Goal: Navigation & Orientation: Find specific page/section

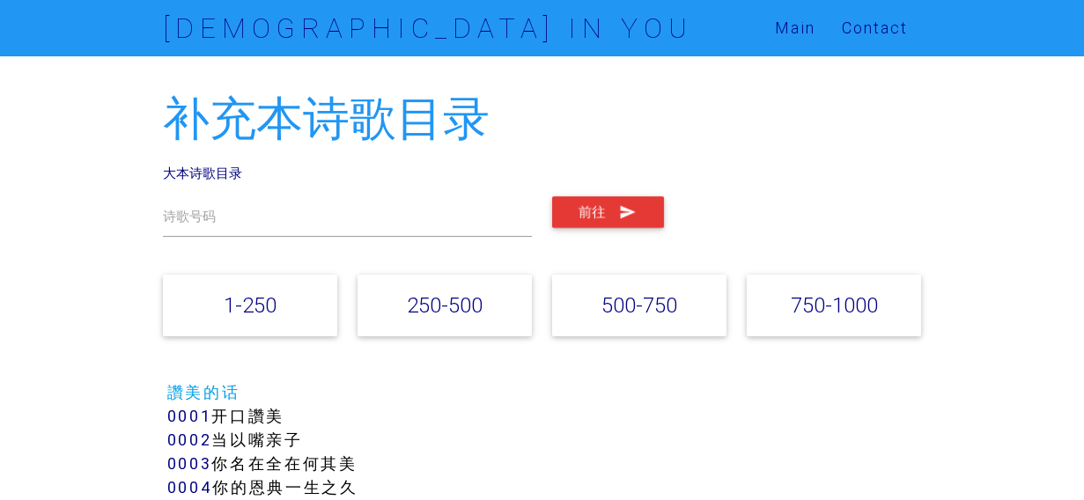
scroll to position [1762, 0]
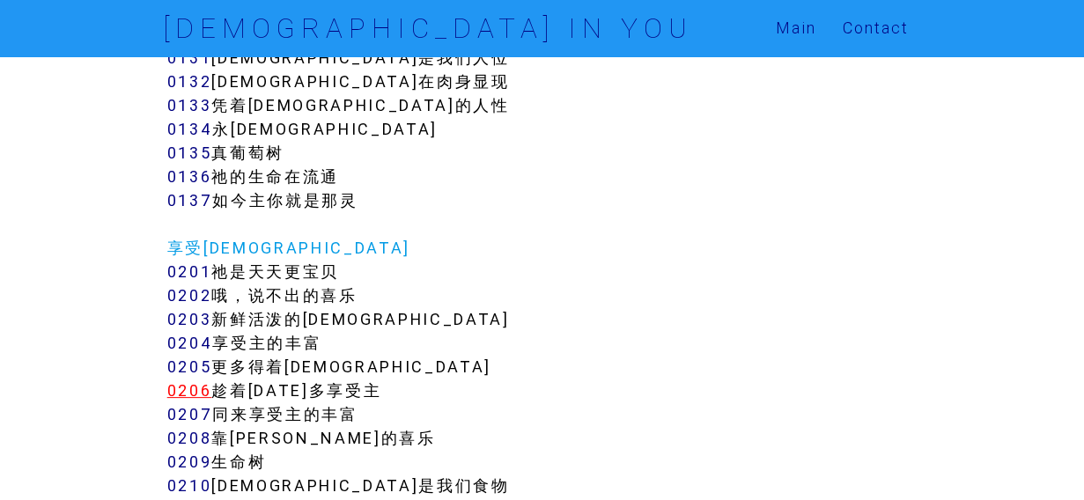
click at [199, 388] on link "0206" at bounding box center [189, 390] width 45 height 20
click at [198, 369] on link "0205" at bounding box center [189, 367] width 45 height 20
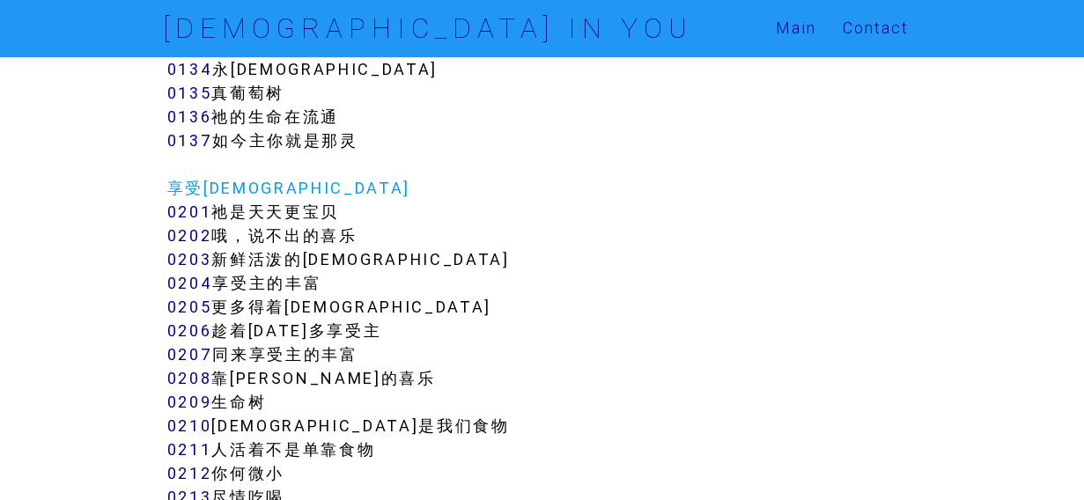
scroll to position [1850, 0]
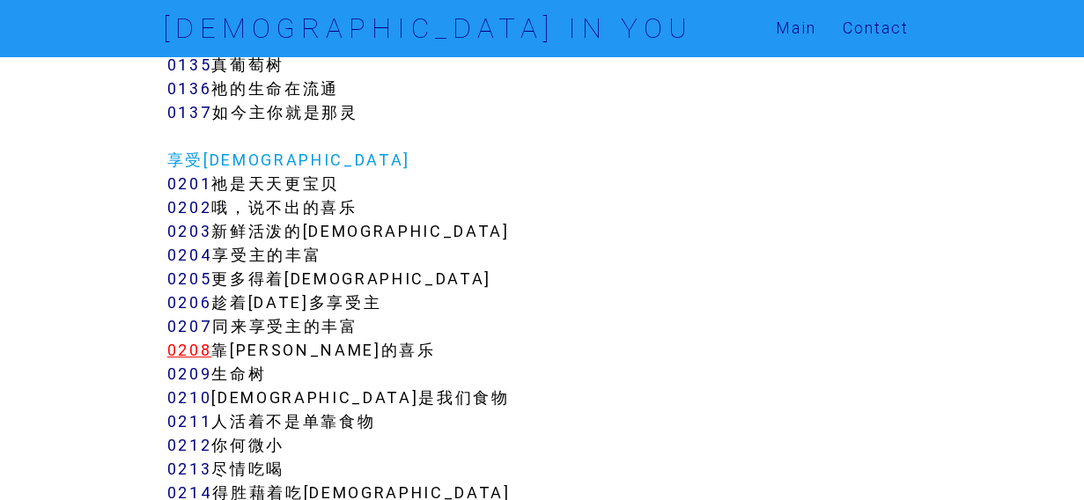
click at [189, 343] on link "0208" at bounding box center [189, 350] width 45 height 20
click at [199, 374] on link "0209" at bounding box center [189, 374] width 45 height 20
click at [199, 399] on link "0210" at bounding box center [189, 398] width 45 height 20
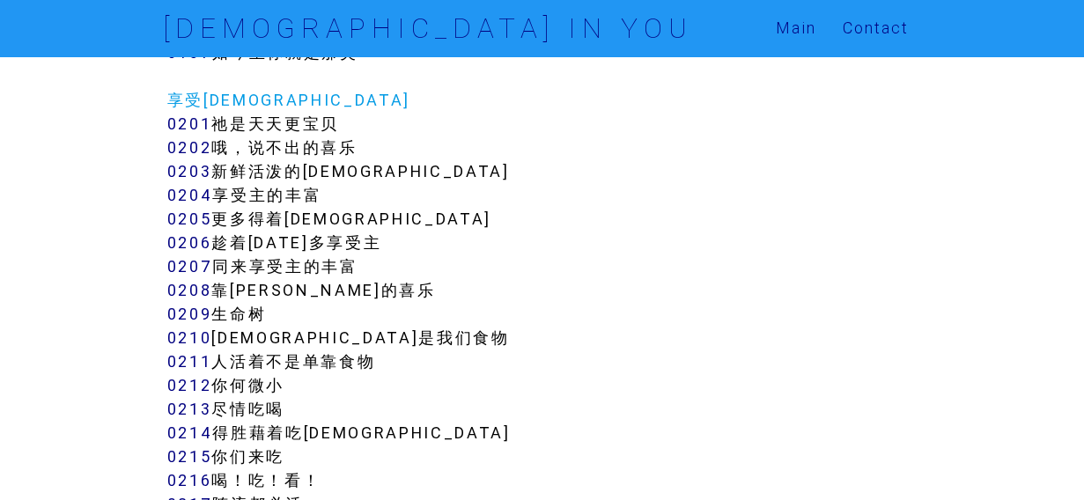
scroll to position [1938, 0]
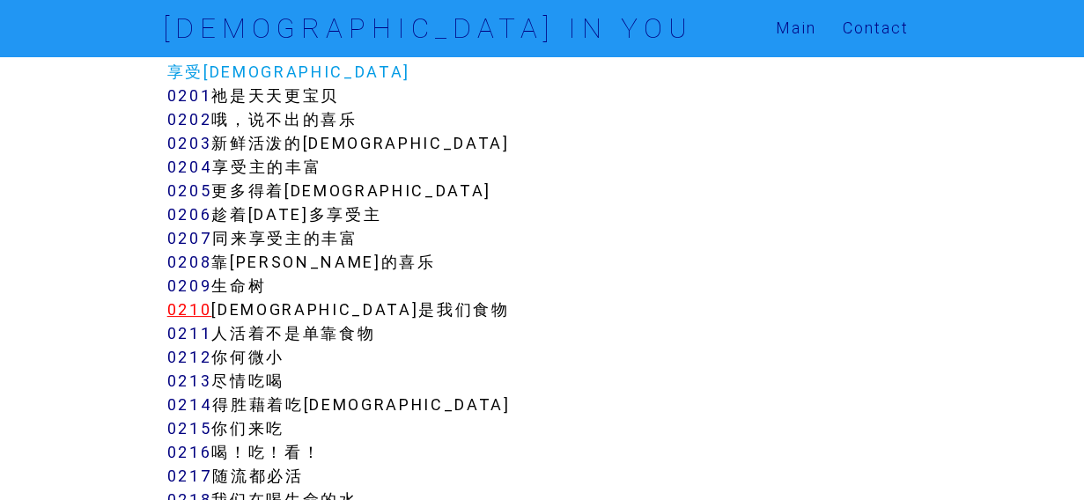
click at [183, 311] on link "0210" at bounding box center [189, 309] width 45 height 20
click at [197, 323] on link "0211" at bounding box center [189, 333] width 45 height 20
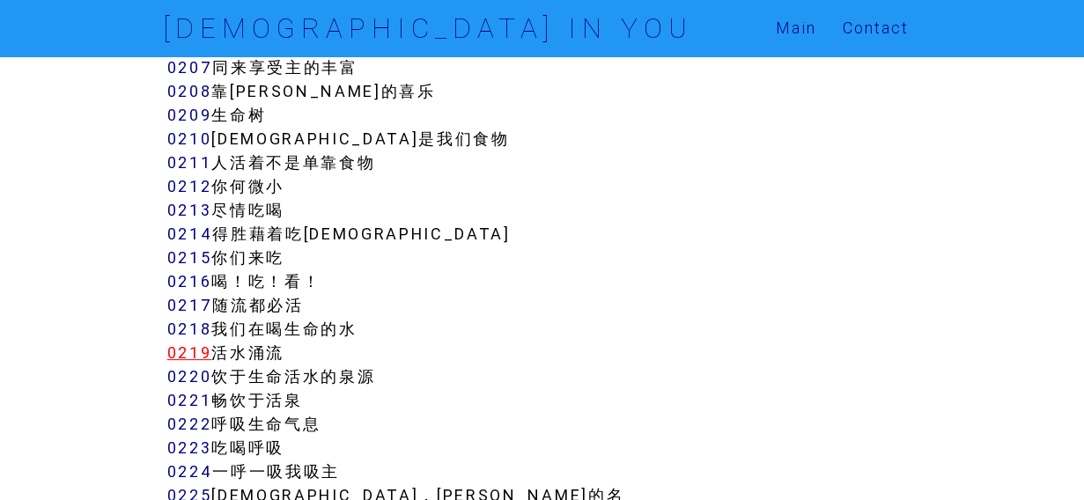
scroll to position [2114, 0]
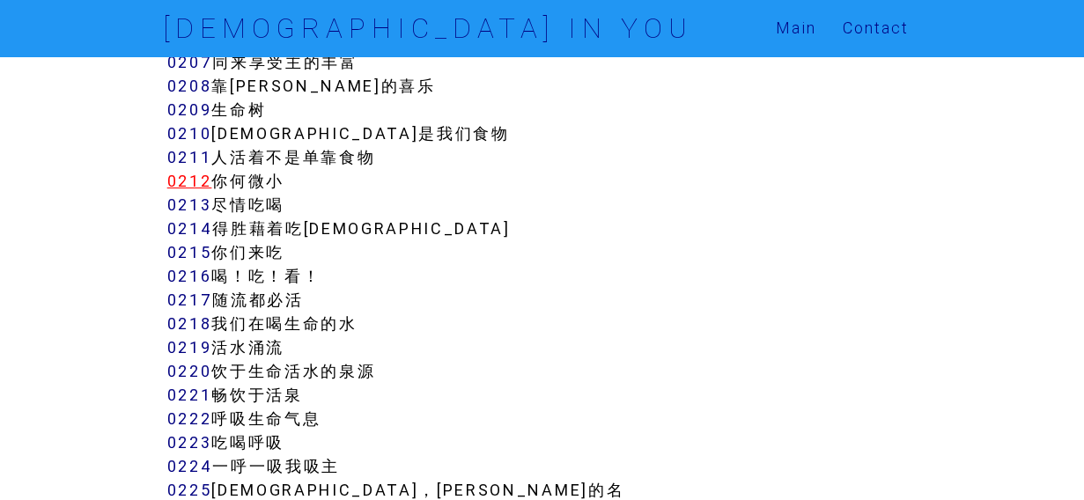
click at [189, 185] on link "0212" at bounding box center [189, 181] width 45 height 20
click at [188, 373] on link "0220" at bounding box center [189, 371] width 45 height 20
click at [196, 423] on link "0222" at bounding box center [189, 419] width 45 height 20
click at [181, 444] on link "0223" at bounding box center [189, 442] width 45 height 20
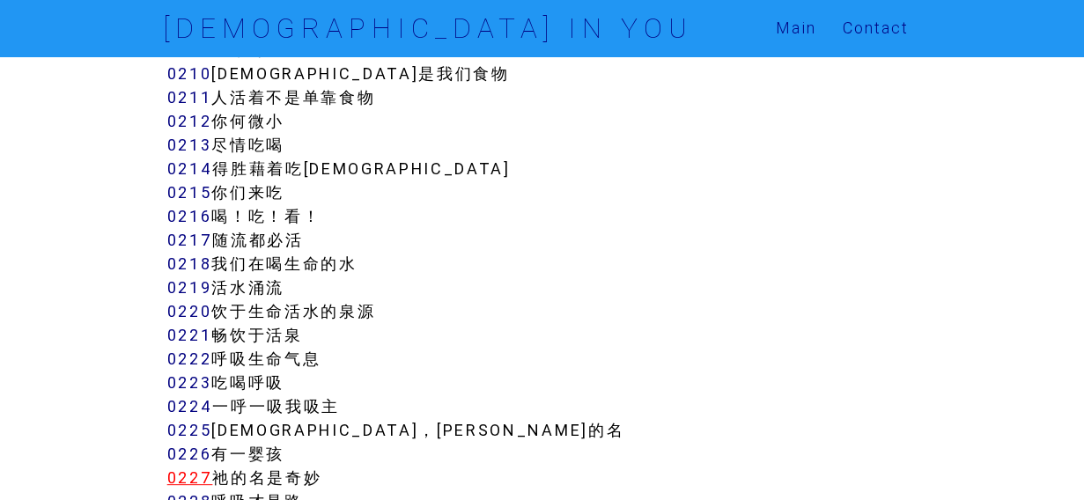
scroll to position [2202, 0]
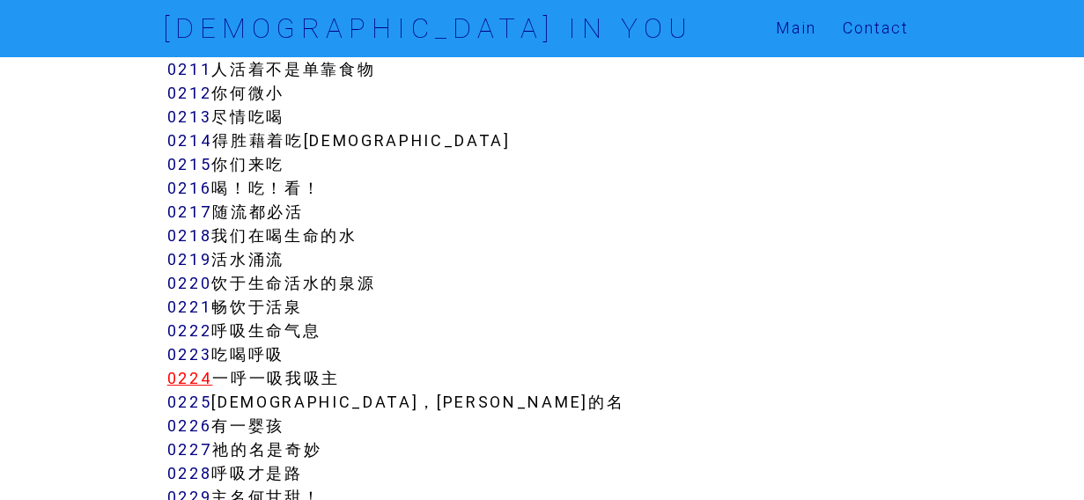
click at [174, 371] on link "0224" at bounding box center [190, 378] width 46 height 20
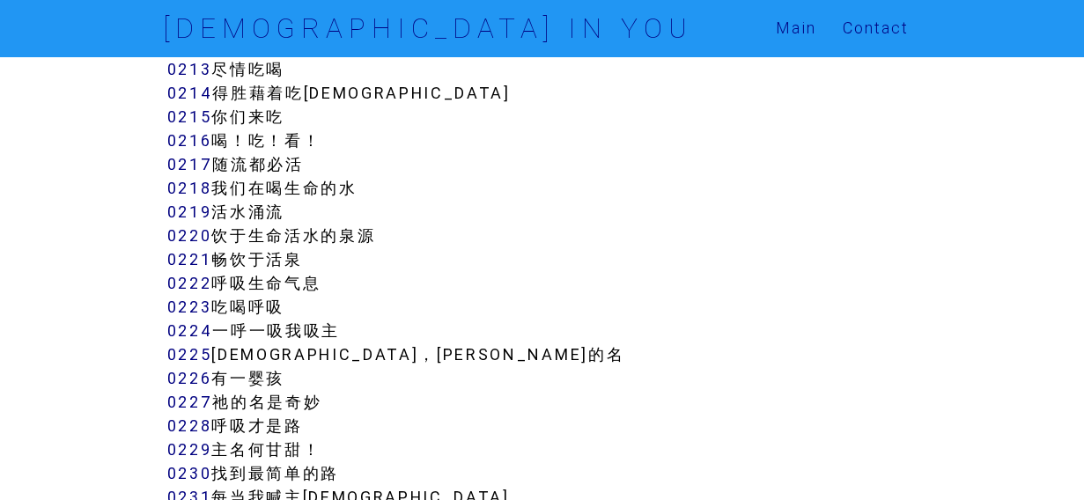
scroll to position [2290, 0]
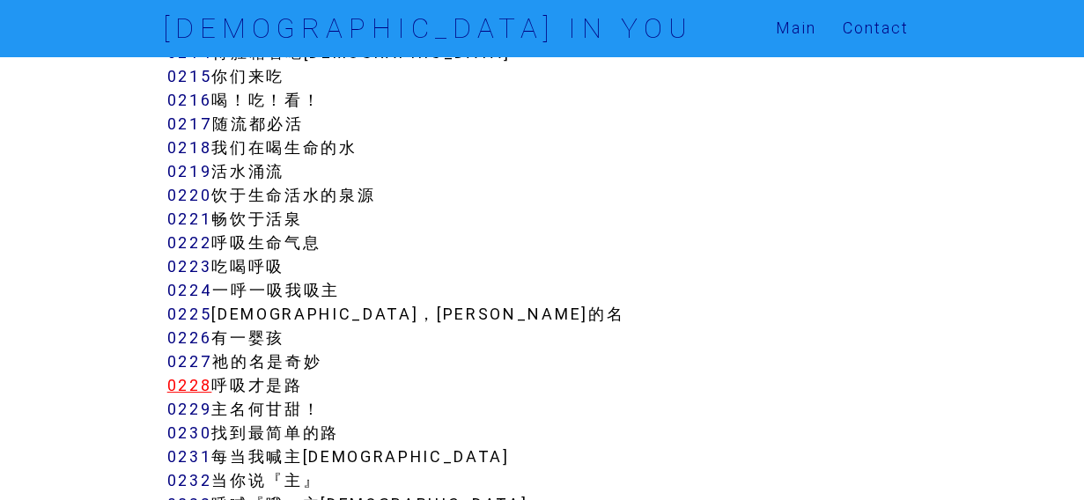
click at [186, 390] on link "0228" at bounding box center [189, 385] width 45 height 20
click at [181, 432] on link "0230" at bounding box center [189, 433] width 45 height 20
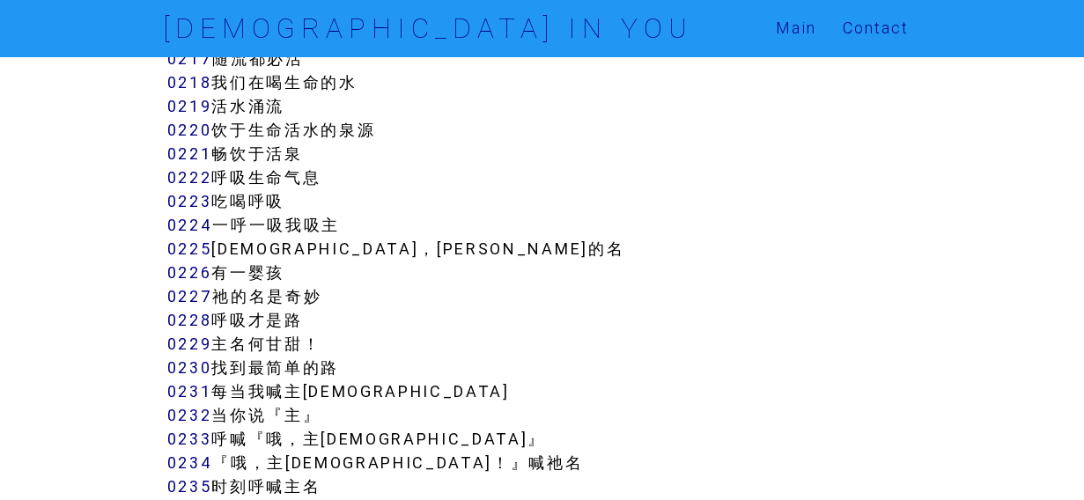
scroll to position [2466, 0]
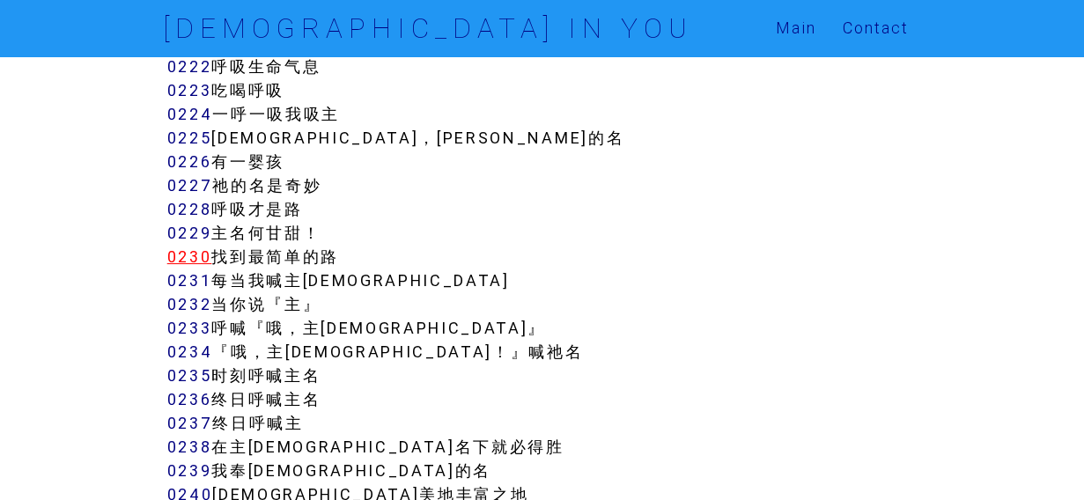
click at [188, 255] on link "0230" at bounding box center [189, 257] width 45 height 20
click at [187, 423] on link "0237" at bounding box center [190, 423] width 46 height 20
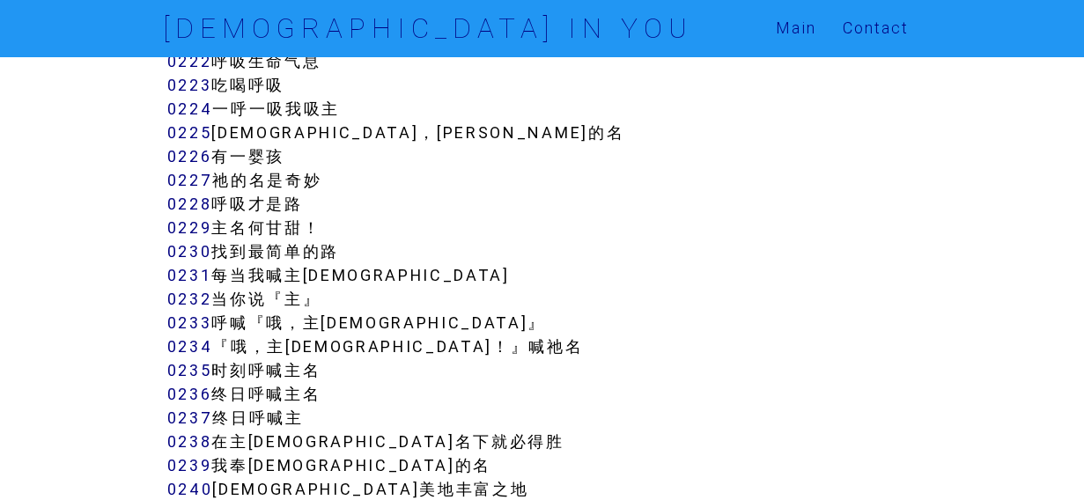
scroll to position [2642, 0]
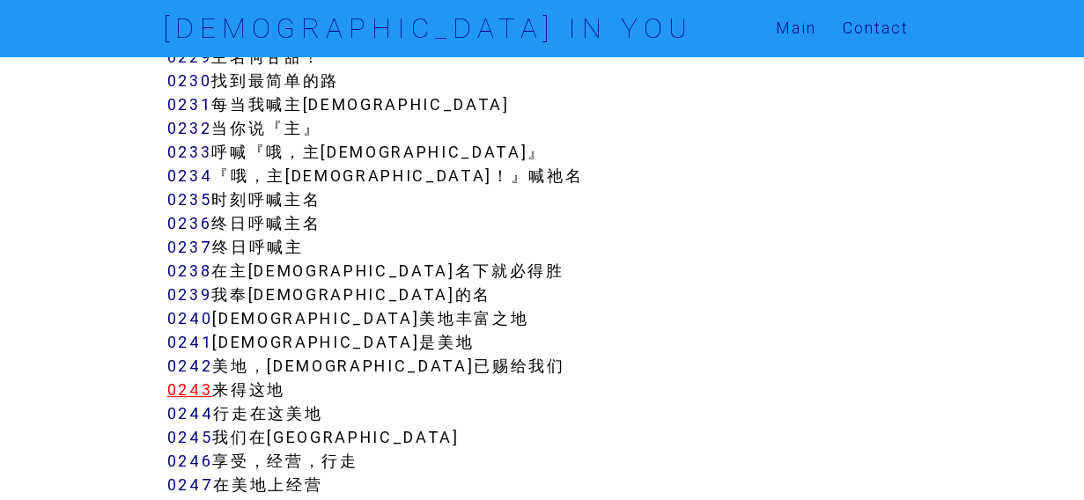
drag, startPoint x: 192, startPoint y: 392, endPoint x: 205, endPoint y: 397, distance: 14.2
click at [191, 392] on link "0243" at bounding box center [190, 390] width 46 height 20
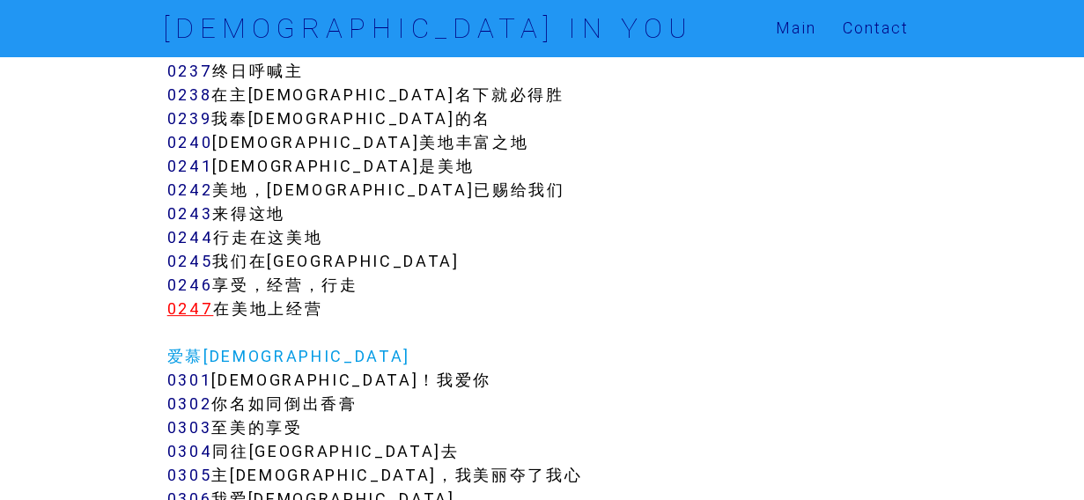
click at [194, 310] on link "0247" at bounding box center [190, 309] width 47 height 20
click at [188, 276] on link "0246" at bounding box center [190, 285] width 46 height 20
click at [186, 211] on link "0243" at bounding box center [190, 213] width 46 height 20
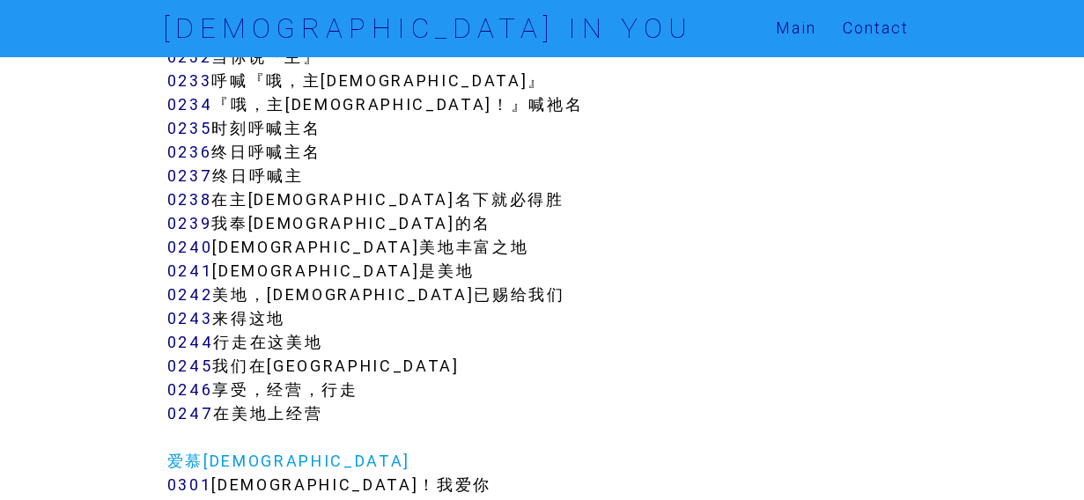
scroll to position [2730, 0]
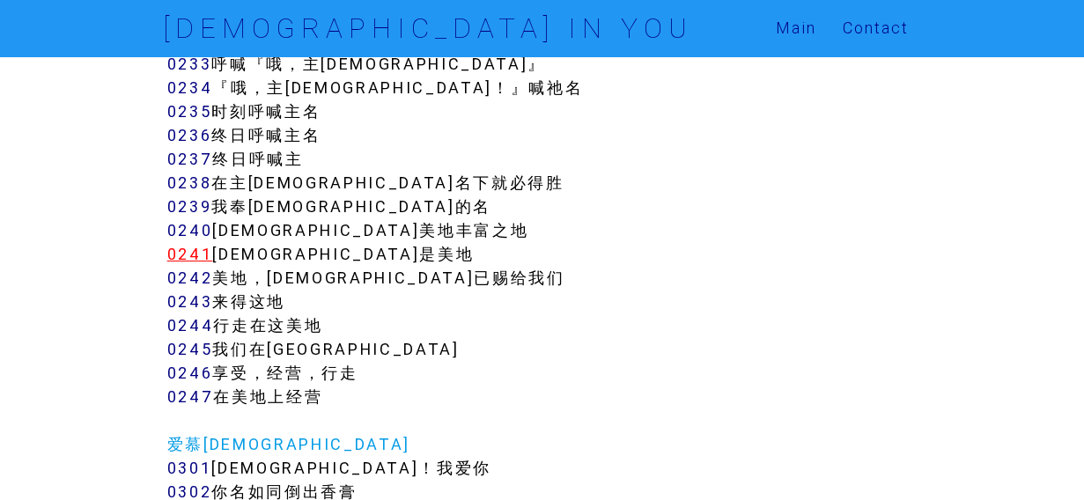
click at [191, 258] on link "0241" at bounding box center [190, 254] width 46 height 20
click at [195, 225] on link "0240" at bounding box center [190, 230] width 46 height 20
click at [190, 203] on link "0239" at bounding box center [189, 206] width 45 height 20
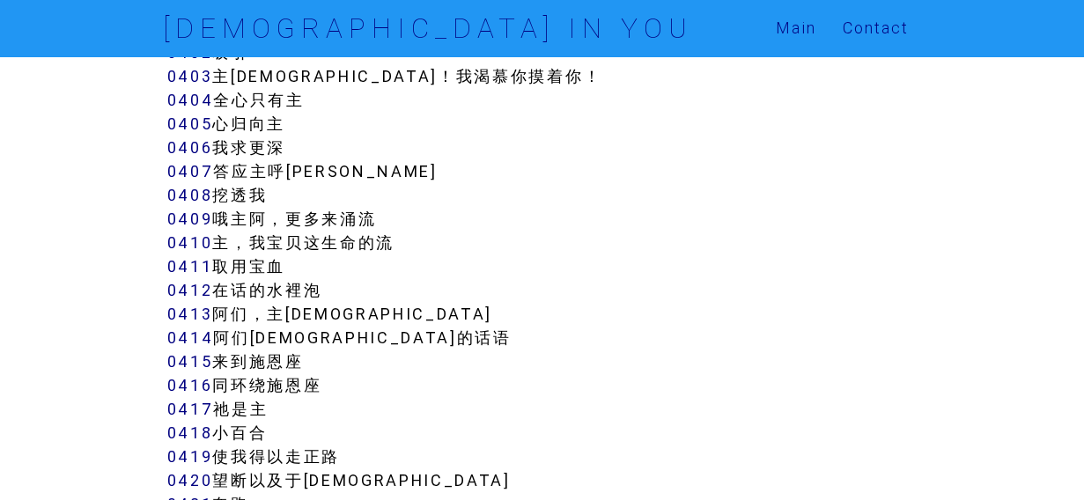
scroll to position [3787, 0]
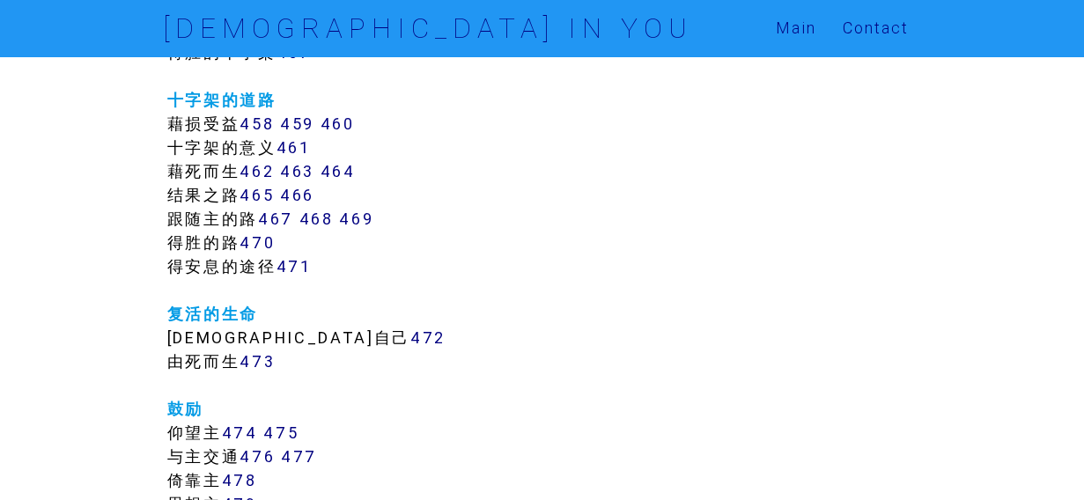
scroll to position [4756, 0]
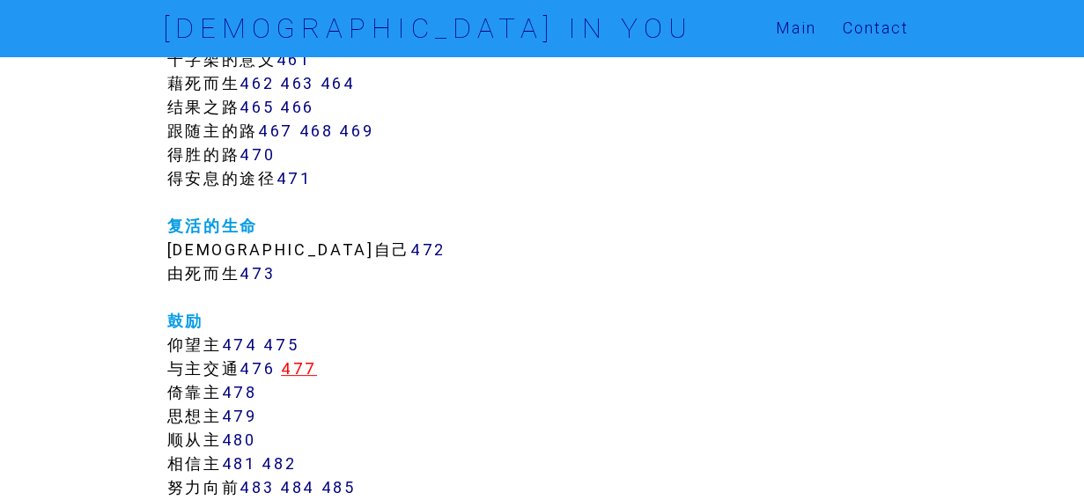
click at [307, 368] on link "477" at bounding box center [299, 368] width 36 height 20
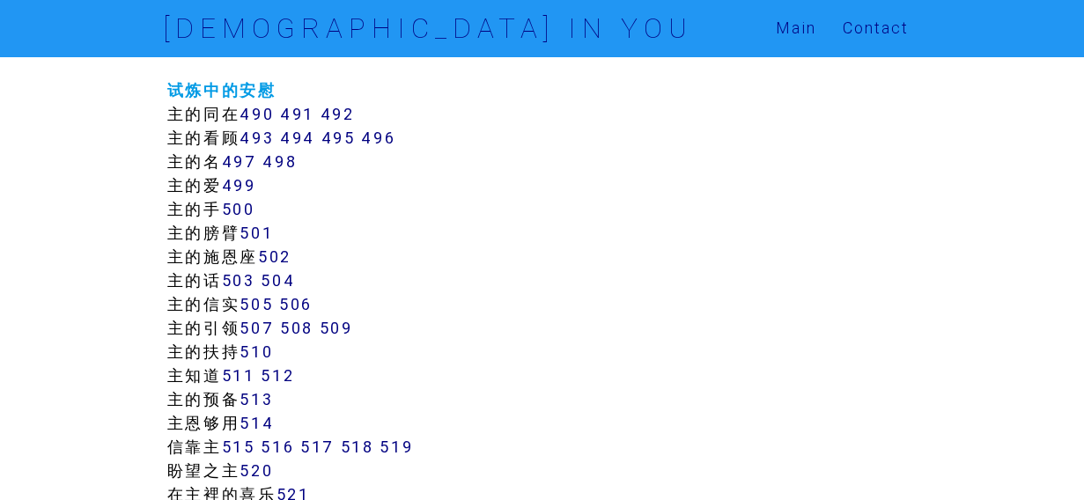
scroll to position [5373, 0]
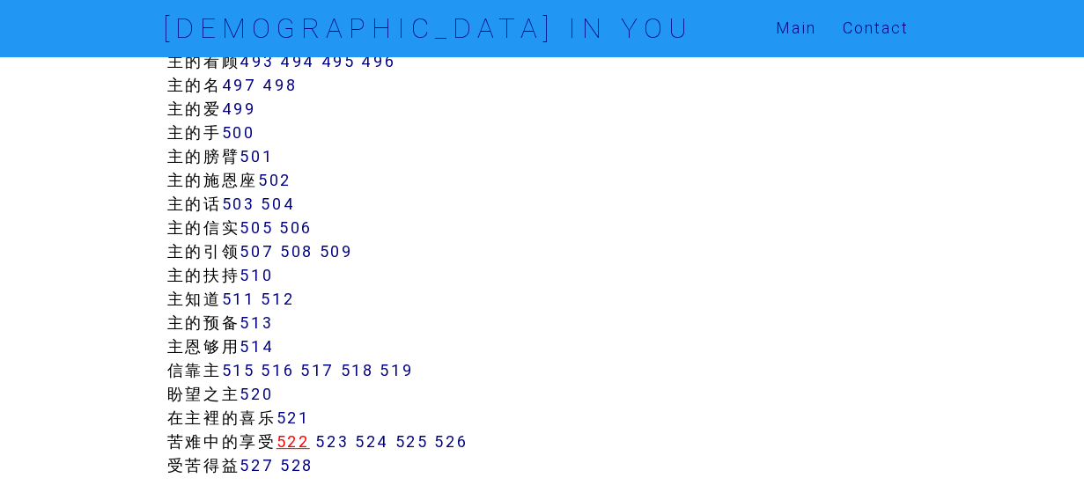
click at [301, 444] on link "522" at bounding box center [293, 442] width 33 height 20
click at [299, 419] on link "521" at bounding box center [293, 418] width 33 height 20
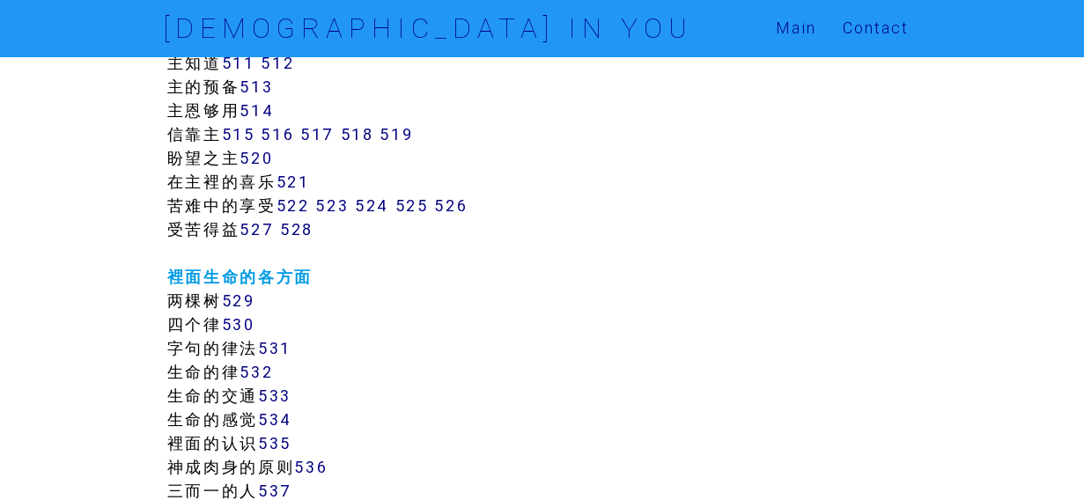
scroll to position [5637, 0]
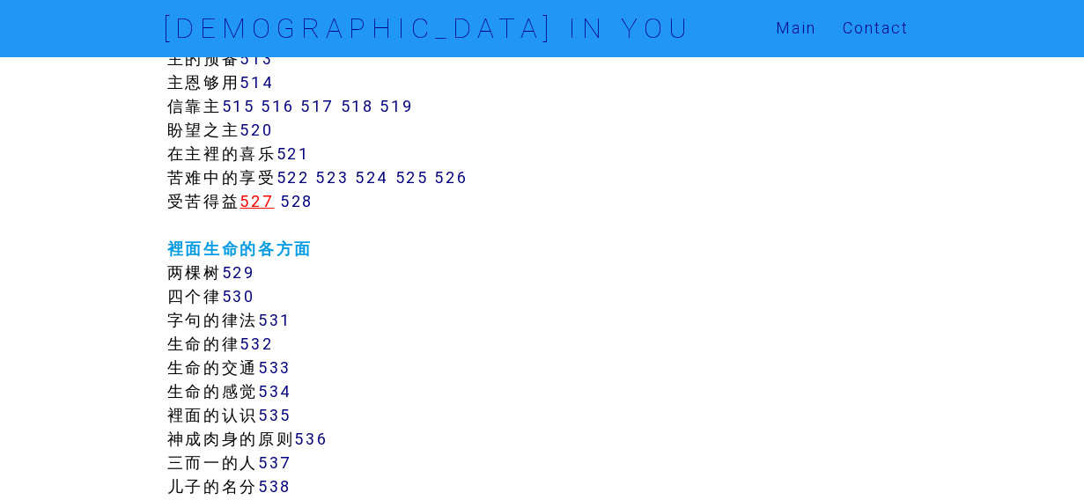
click at [257, 199] on link "527" at bounding box center [257, 201] width 34 height 20
click at [301, 175] on link "522" at bounding box center [293, 177] width 33 height 20
click at [343, 173] on link "523" at bounding box center [331, 177] width 33 height 20
click at [388, 181] on link "524" at bounding box center [372, 177] width 34 height 20
click at [423, 177] on link "525" at bounding box center [411, 177] width 33 height 20
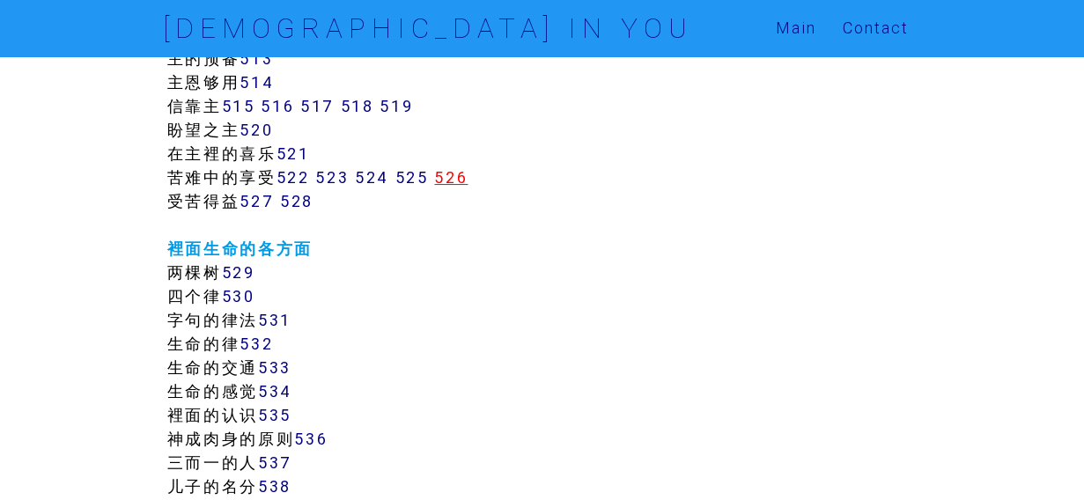
click at [468, 175] on link "526" at bounding box center [450, 177] width 33 height 20
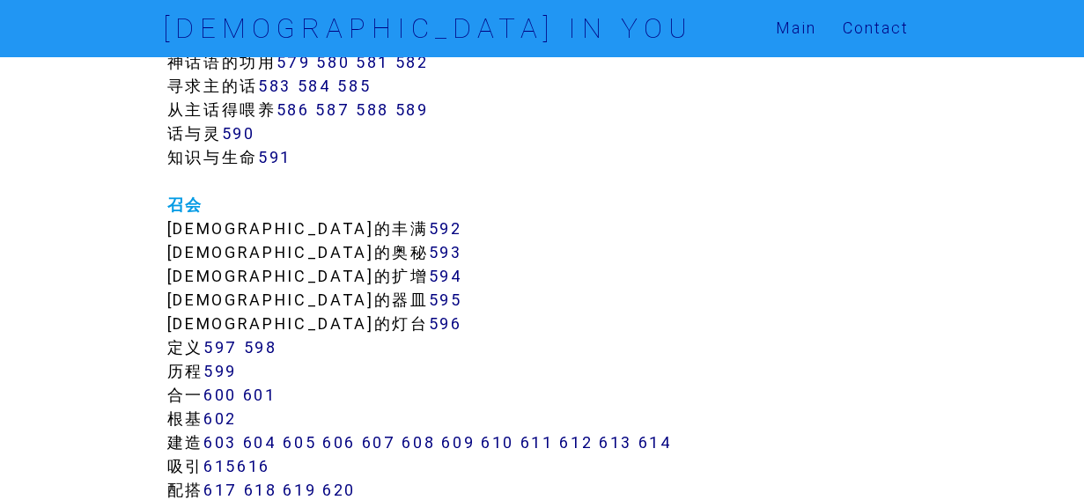
scroll to position [6958, 0]
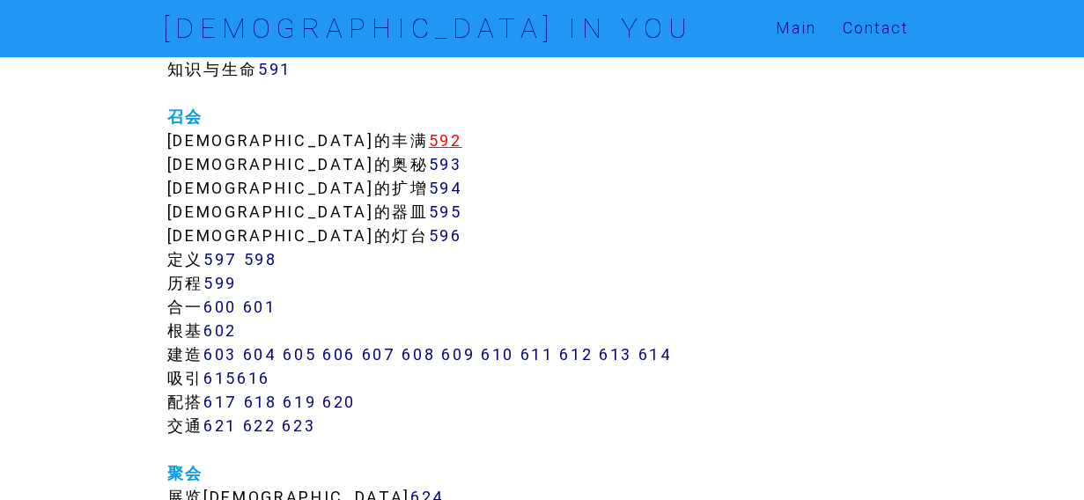
click at [429, 142] on link "592" at bounding box center [445, 140] width 33 height 20
click at [429, 138] on link "592" at bounding box center [445, 140] width 33 height 20
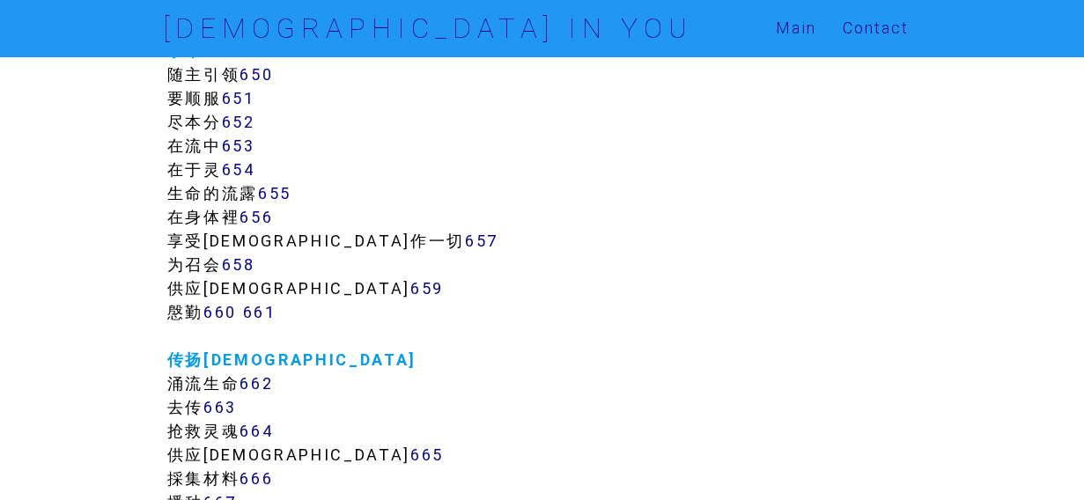
scroll to position [8015, 0]
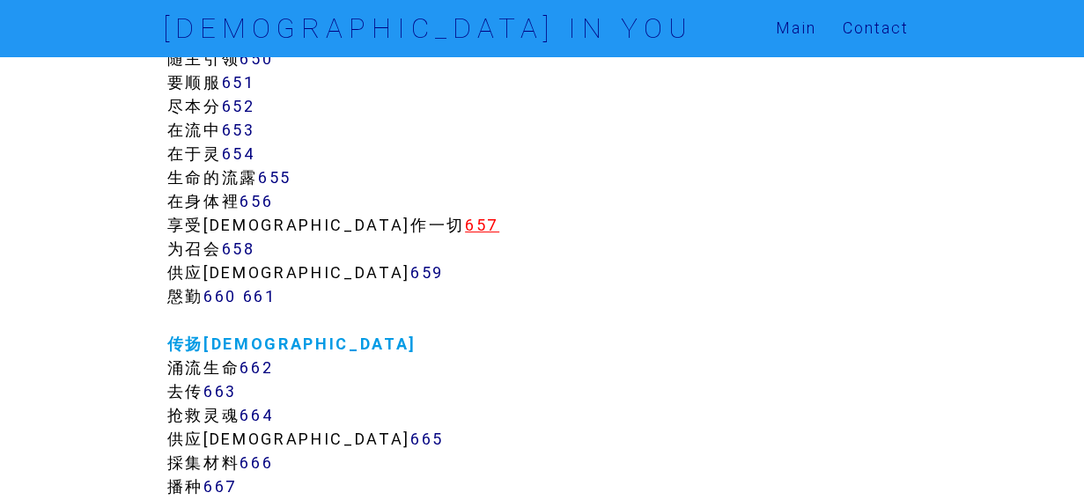
click at [465, 229] on link "657" at bounding box center [482, 225] width 34 height 20
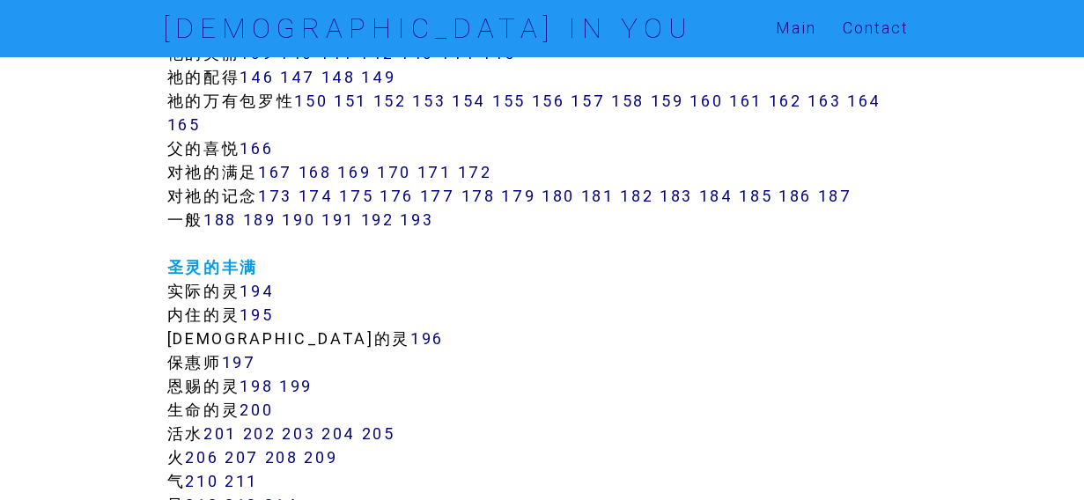
scroll to position [1321, 0]
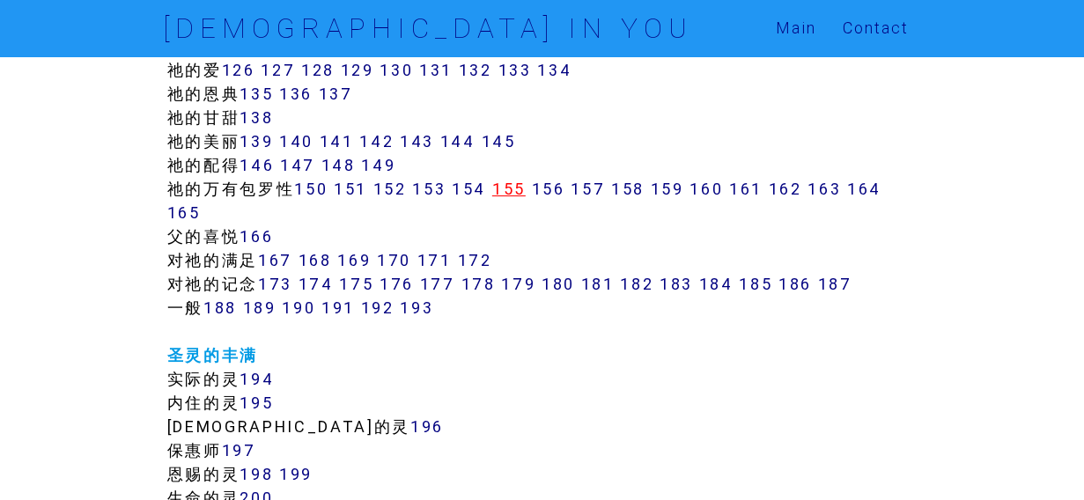
click at [517, 194] on link "155" at bounding box center [508, 189] width 33 height 20
click at [636, 191] on link "158" at bounding box center [627, 189] width 33 height 20
click at [291, 259] on link "167" at bounding box center [275, 260] width 34 height 20
click at [275, 284] on link "173" at bounding box center [275, 284] width 34 height 20
click at [317, 281] on link "174" at bounding box center [316, 284] width 35 height 20
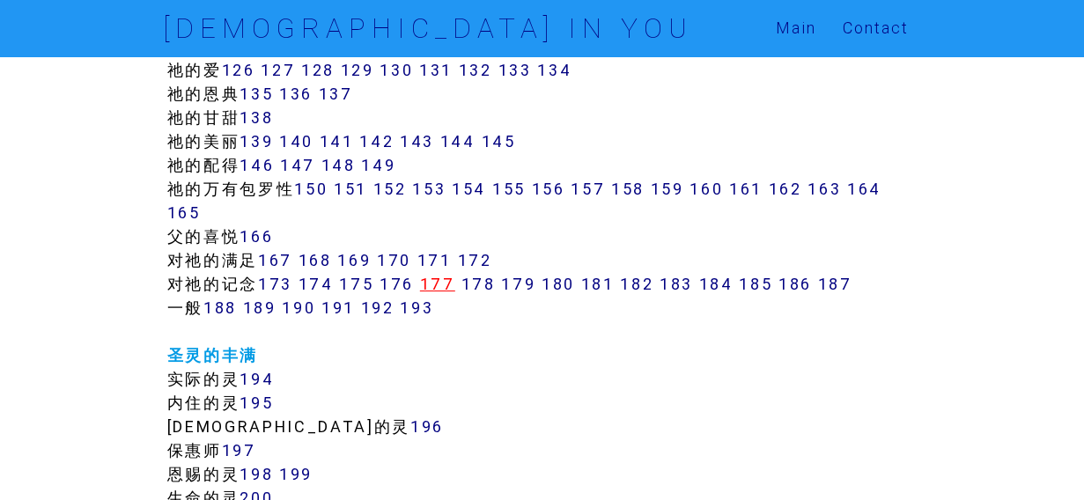
click at [443, 285] on link "177" at bounding box center [437, 284] width 35 height 20
click at [571, 282] on link "180" at bounding box center [558, 284] width 33 height 20
click at [646, 284] on link "182" at bounding box center [636, 284] width 33 height 20
click at [852, 288] on link "187" at bounding box center [834, 284] width 34 height 20
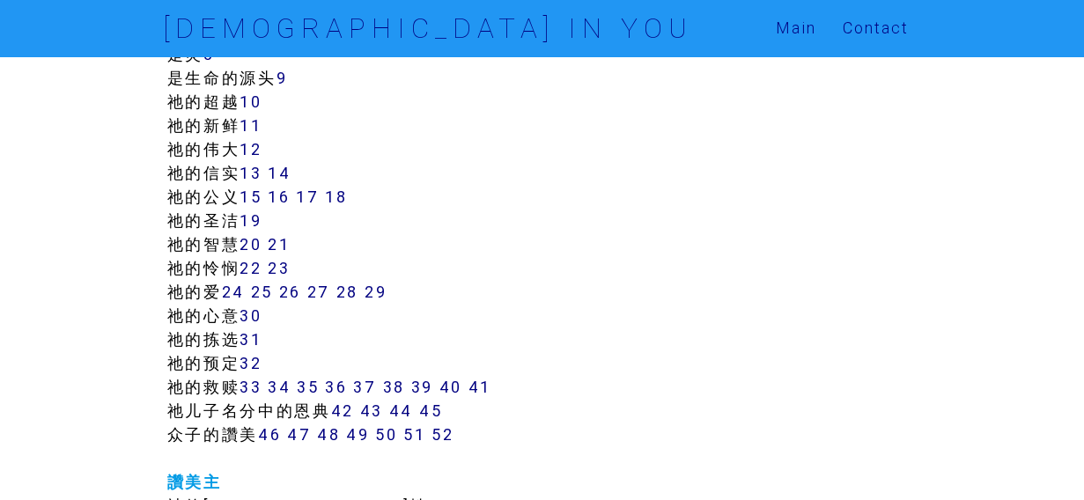
scroll to position [440, 0]
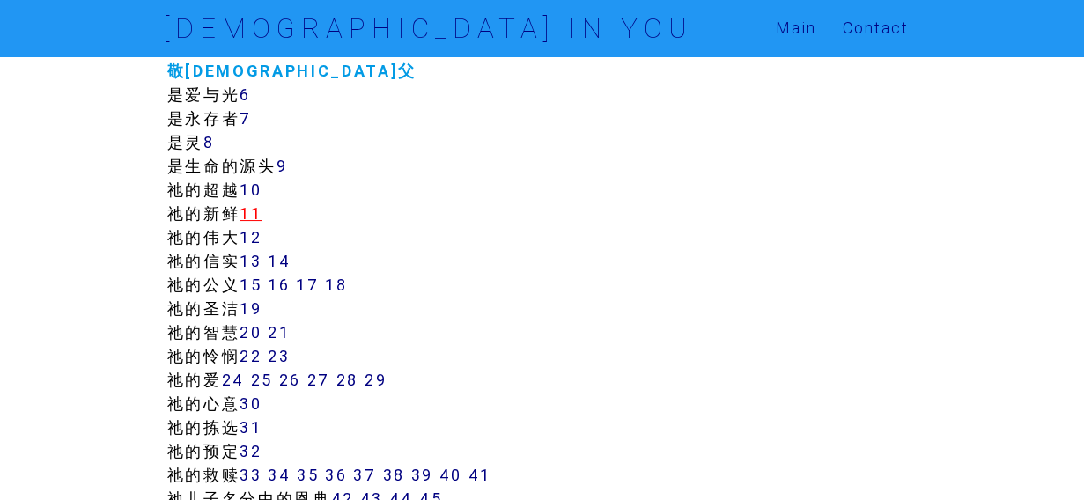
click at [250, 214] on link "11" at bounding box center [251, 213] width 22 height 20
